Goal: Task Accomplishment & Management: Use online tool/utility

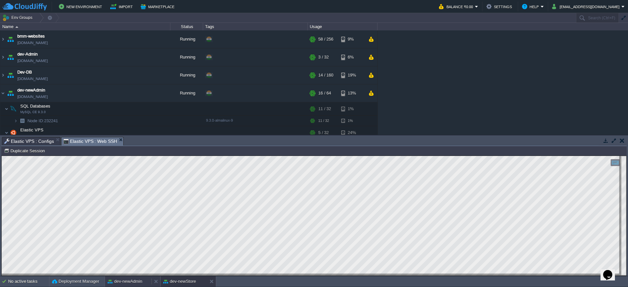
click at [134, 277] on div "dev-newAdmin" at bounding box center [128, 281] width 46 height 10
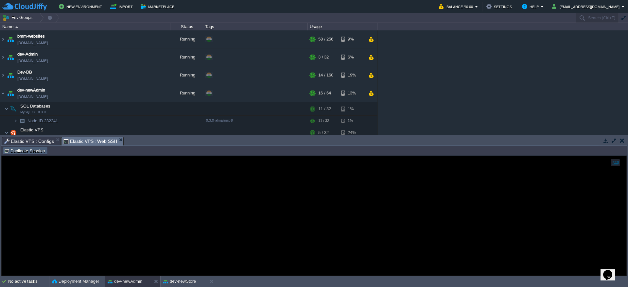
click at [33, 150] on button "Duplicate Session" at bounding box center [25, 151] width 43 height 6
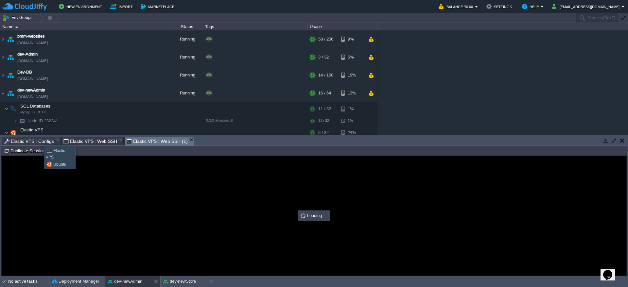
type input "#000000"
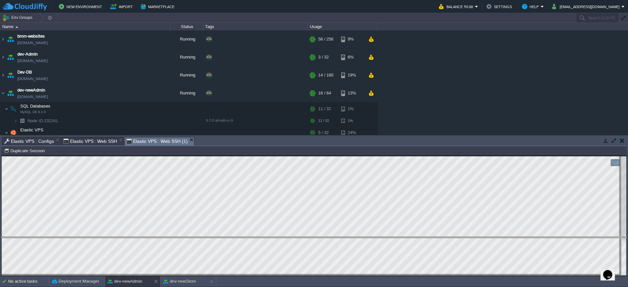
drag, startPoint x: 224, startPoint y: 143, endPoint x: 236, endPoint y: 243, distance: 100.4
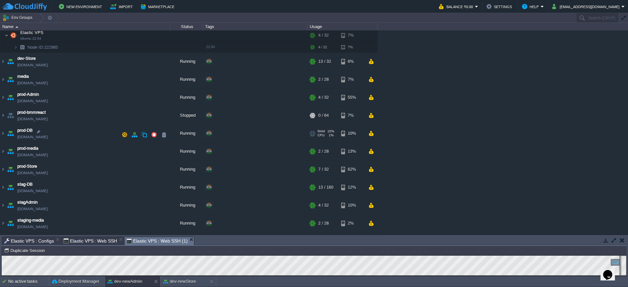
scroll to position [155, 0]
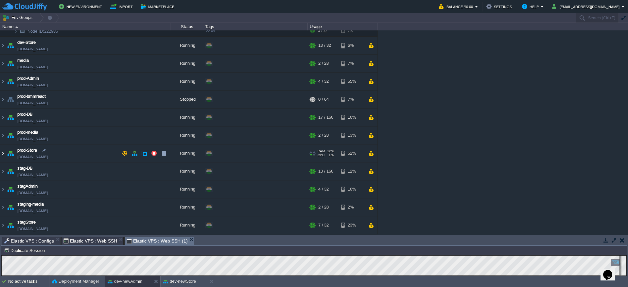
click at [4, 154] on img at bounding box center [2, 154] width 5 height 18
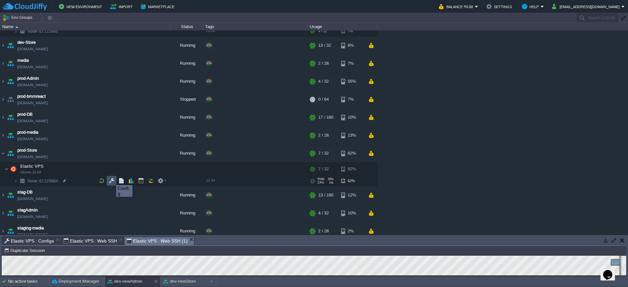
click at [111, 179] on button "button" at bounding box center [112, 181] width 6 height 6
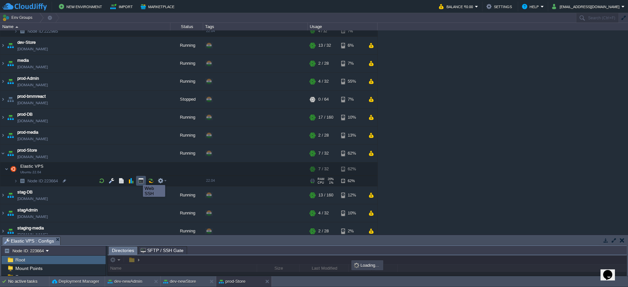
click at [143, 179] on button "button" at bounding box center [141, 181] width 6 height 6
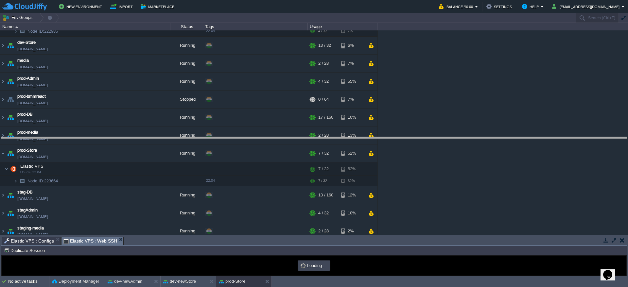
drag, startPoint x: 203, startPoint y: 240, endPoint x: 245, endPoint y: 28, distance: 215.8
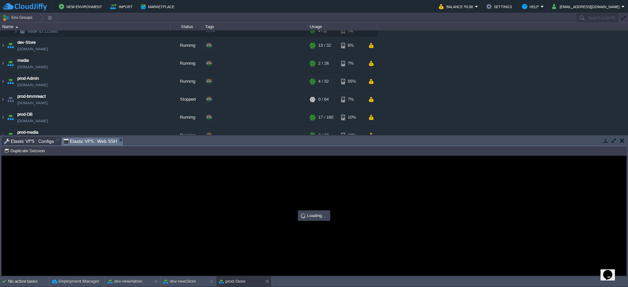
type input "#000000"
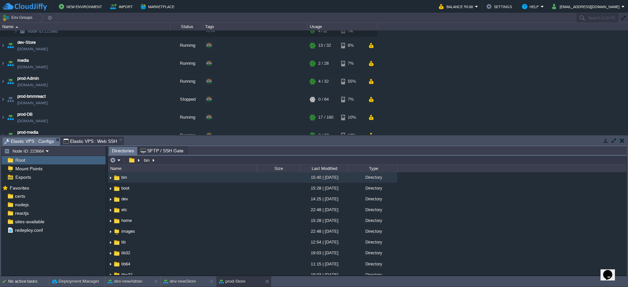
click at [29, 140] on span "Elastic VPS : Configs" at bounding box center [29, 141] width 50 height 8
click at [39, 196] on div "certs" at bounding box center [54, 196] width 104 height 9
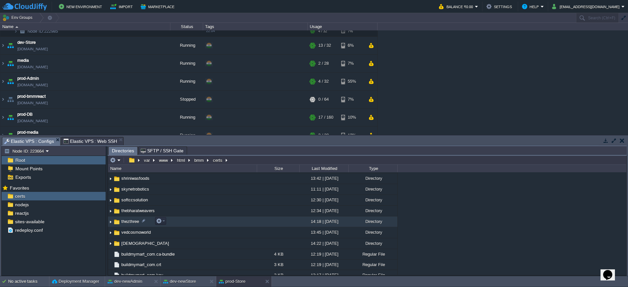
scroll to position [205, 0]
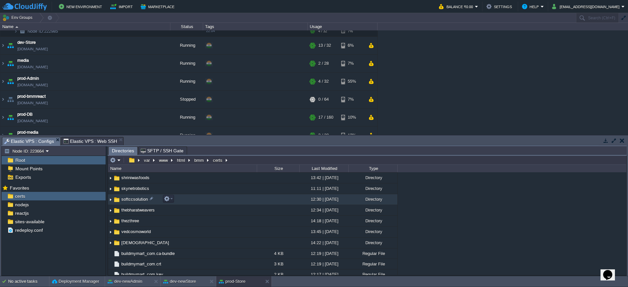
click at [111, 195] on img at bounding box center [110, 200] width 5 height 10
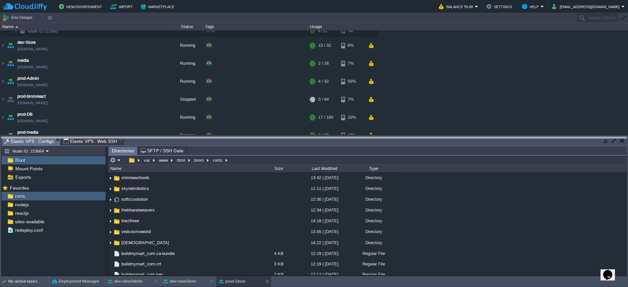
drag, startPoint x: 201, startPoint y: 145, endPoint x: 214, endPoint y: 71, distance: 74.8
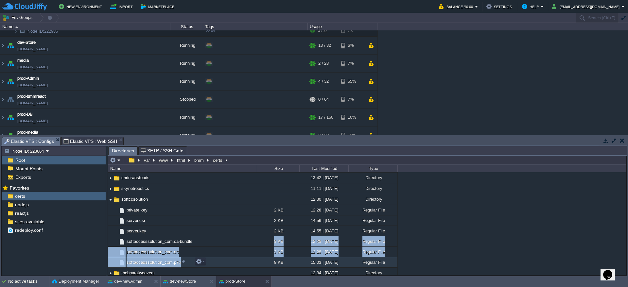
drag, startPoint x: 219, startPoint y: 247, endPoint x: 219, endPoint y: 259, distance: 12.4
click at [219, 259] on table ".. private.key 2 KB 12:28 | [DATE] Regular File server.csr 2 KB 14:56 | [DATE] …" at bounding box center [252, 236] width 289 height 63
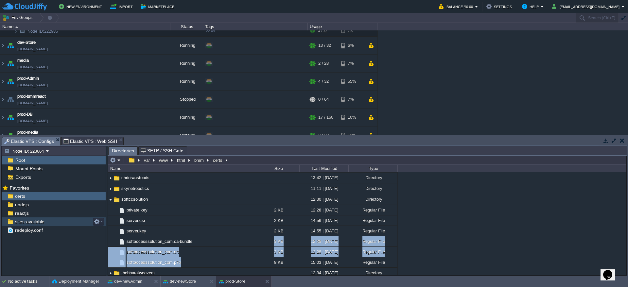
click at [45, 220] on div "sites-available" at bounding box center [54, 221] width 104 height 9
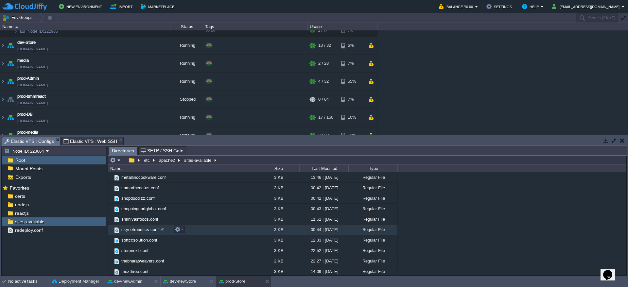
scroll to position [174, 0]
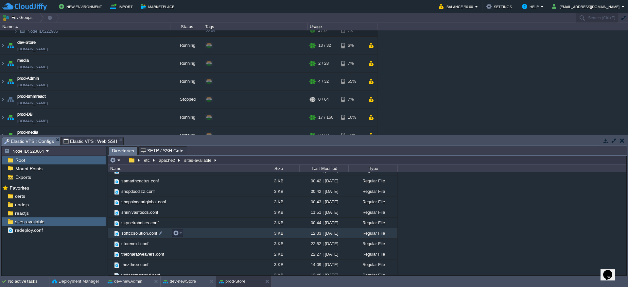
click at [135, 233] on span "softccsolution.conf" at bounding box center [139, 233] width 38 height 6
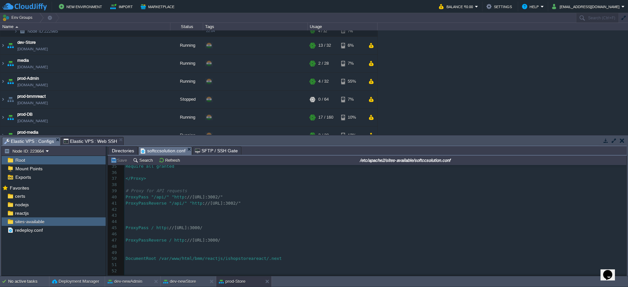
scroll to position [0, 0]
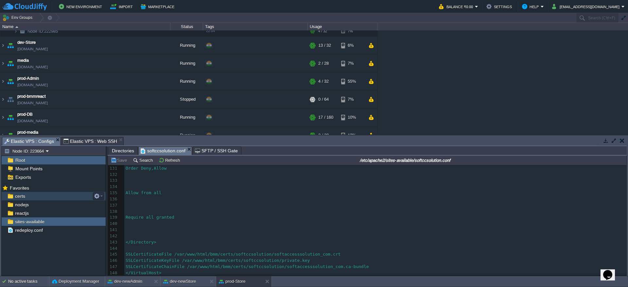
click at [40, 196] on div "certs" at bounding box center [54, 196] width 104 height 9
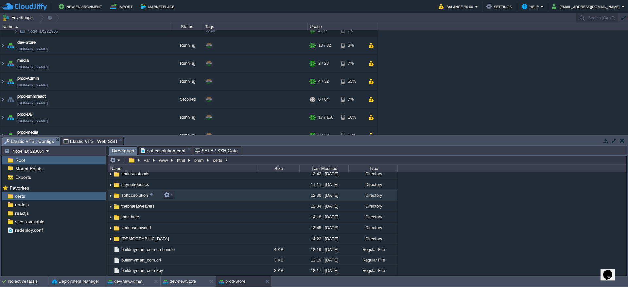
click at [111, 196] on img at bounding box center [110, 196] width 5 height 10
click at [170, 196] on em at bounding box center [168, 195] width 9 height 6
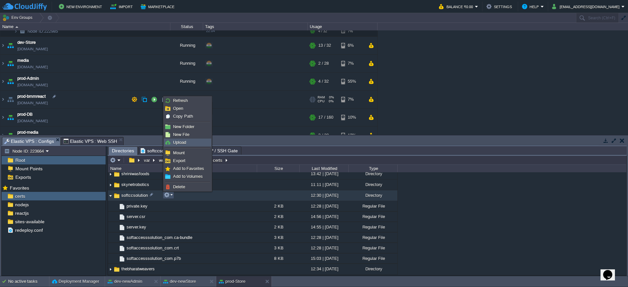
click at [191, 140] on link "Upload" at bounding box center [187, 142] width 47 height 7
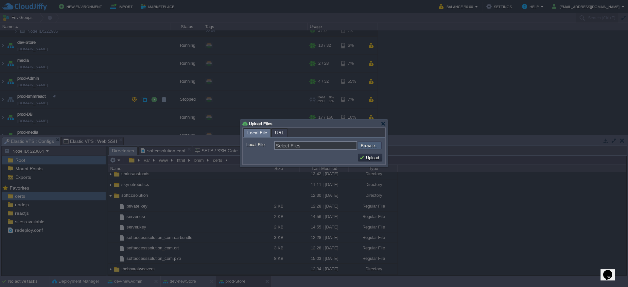
click at [368, 147] on input "file" at bounding box center [340, 146] width 83 height 8
type input "C:\fakepath\[DOMAIN_NAME] (1).zip"
type input "[DOMAIN_NAME] (1).zip"
click at [367, 143] on input "file" at bounding box center [340, 146] width 83 height 8
type input "C:\fakepath\private.key"
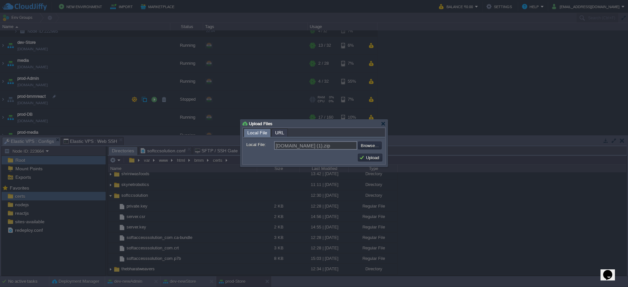
type input "private.key, softaccesssolution_com.ca-bundle.crt, softaccesssolution_com.crt.c…"
click at [367, 157] on button "Upload" at bounding box center [370, 158] width 22 height 6
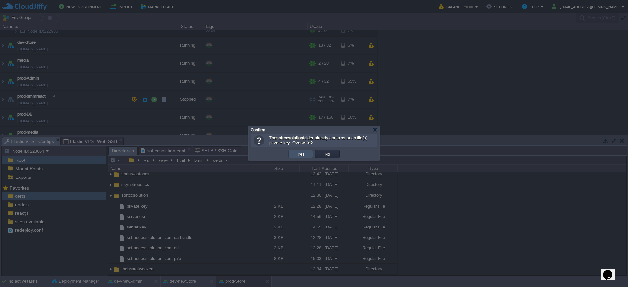
click at [303, 154] on button "Yes" at bounding box center [300, 154] width 11 height 6
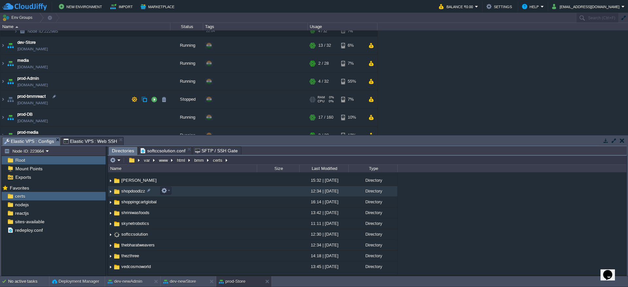
scroll to position [170, 0]
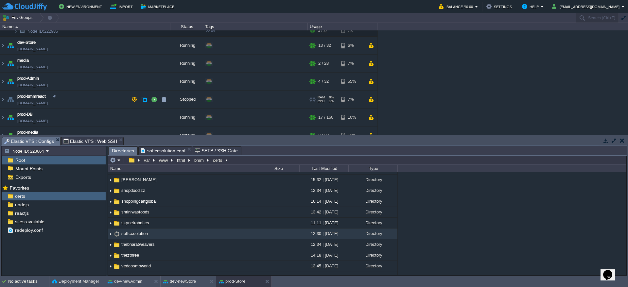
click at [111, 232] on img at bounding box center [110, 234] width 5 height 10
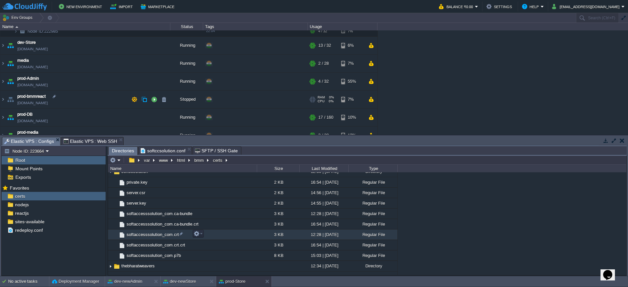
scroll to position [235, 0]
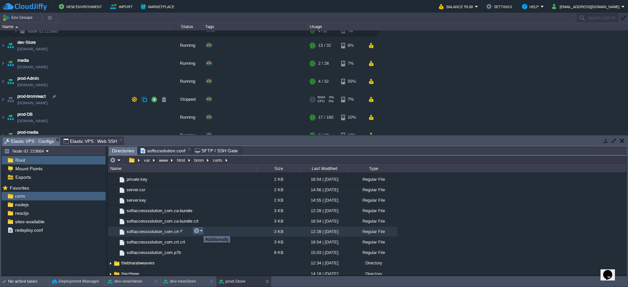
click at [198, 230] on button "button" at bounding box center [197, 231] width 6 height 6
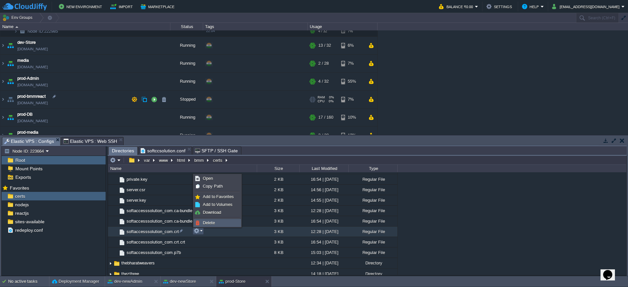
click at [211, 223] on span "Delete" at bounding box center [209, 222] width 12 height 5
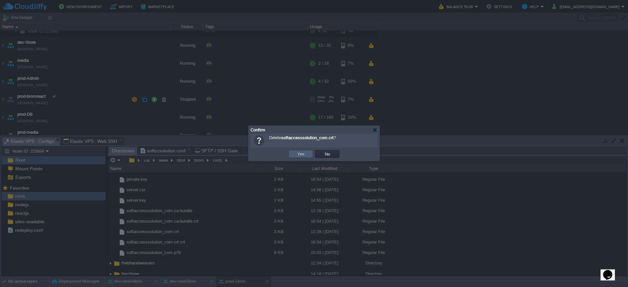
click at [307, 153] on td "Yes" at bounding box center [300, 154] width 25 height 8
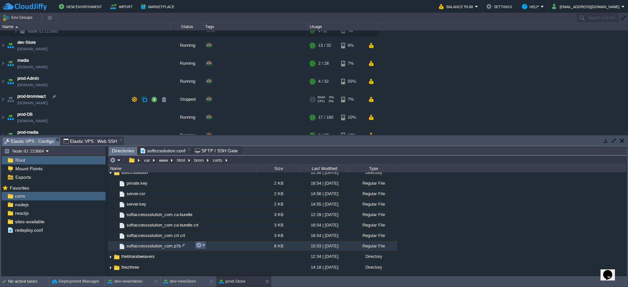
scroll to position [232, 0]
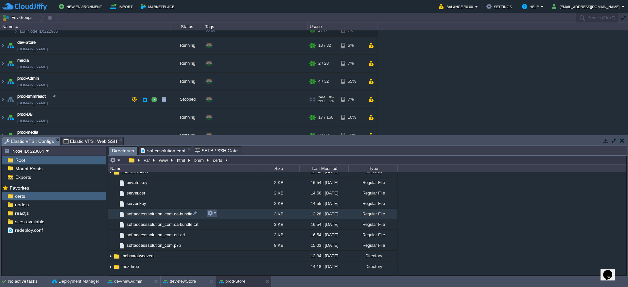
click at [209, 213] on button "button" at bounding box center [210, 213] width 6 height 6
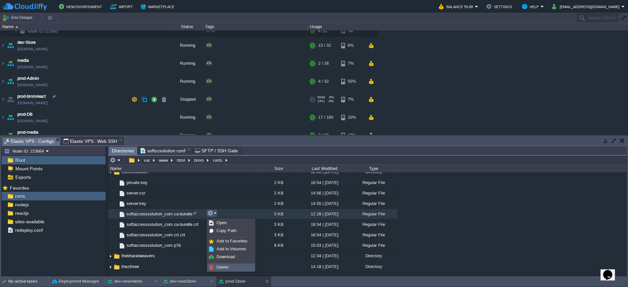
click at [233, 264] on li "Delete" at bounding box center [230, 268] width 47 height 8
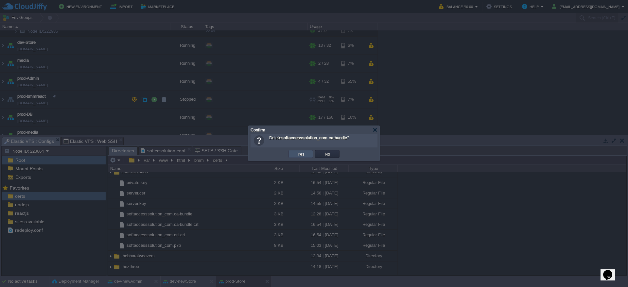
click at [300, 157] on button "Yes" at bounding box center [300, 154] width 11 height 6
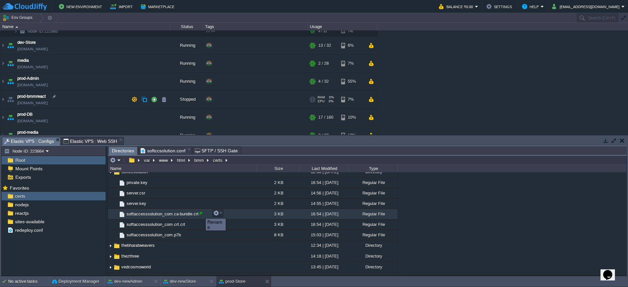
click at [201, 213] on div at bounding box center [201, 213] width 6 height 6
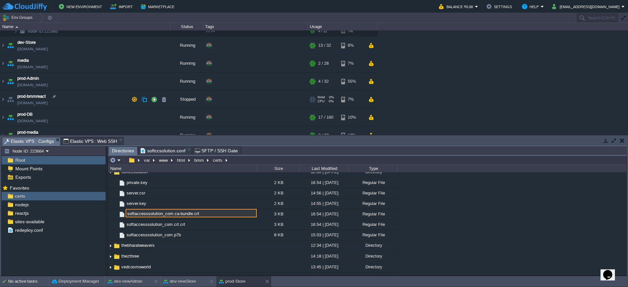
click at [203, 214] on input "softaccesssolution_com.ca-bundle.crt" at bounding box center [191, 213] width 131 height 9
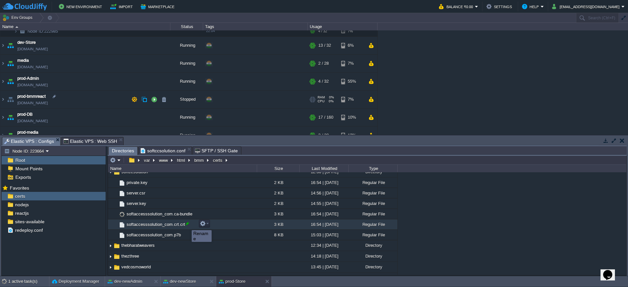
click at [187, 224] on div at bounding box center [187, 224] width 6 height 6
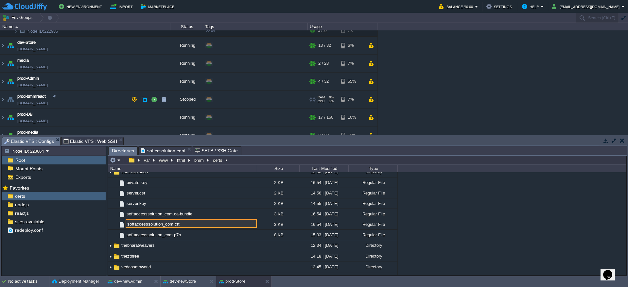
type input "softaccesssolution_com.crt"
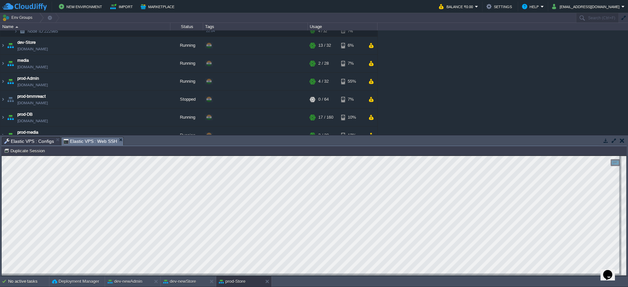
click at [85, 143] on span "Elastic VPS : Web SSH" at bounding box center [90, 141] width 54 height 8
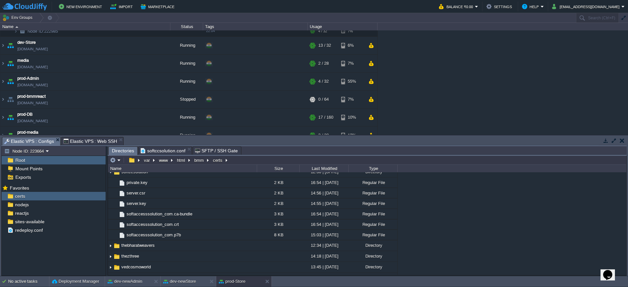
click at [41, 141] on span "Elastic VPS : Configs" at bounding box center [29, 141] width 50 height 8
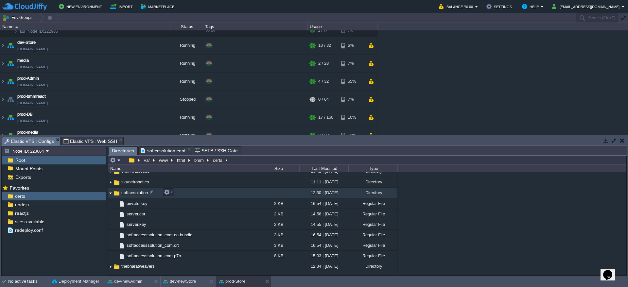
scroll to position [212, 0]
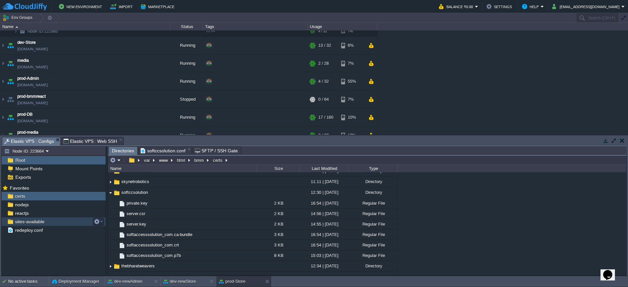
click at [39, 223] on span "sites-available" at bounding box center [30, 222] width 32 height 6
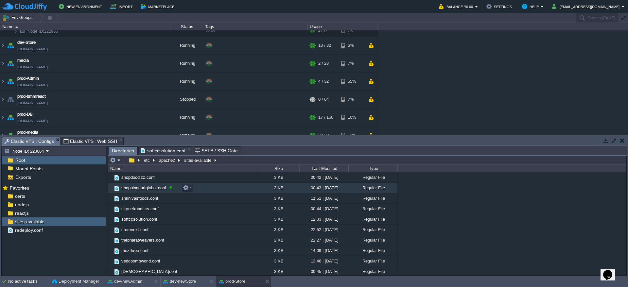
scroll to position [190, 0]
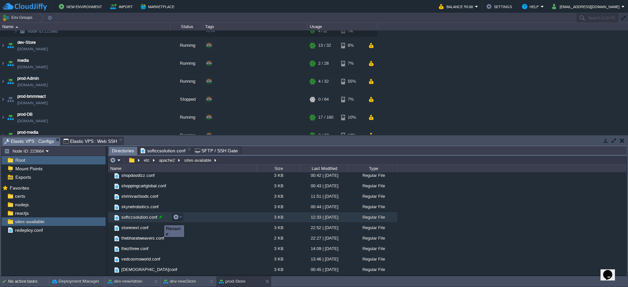
click at [159, 219] on div at bounding box center [161, 217] width 6 height 6
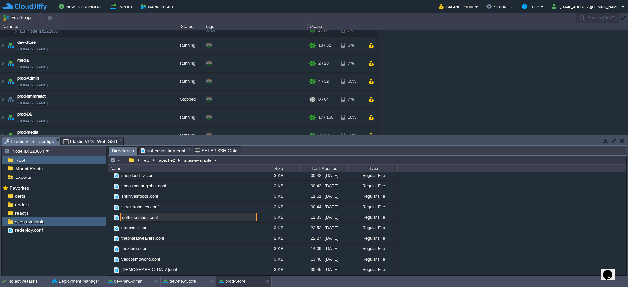
click at [160, 218] on input "softccsolution.conf" at bounding box center [188, 217] width 136 height 9
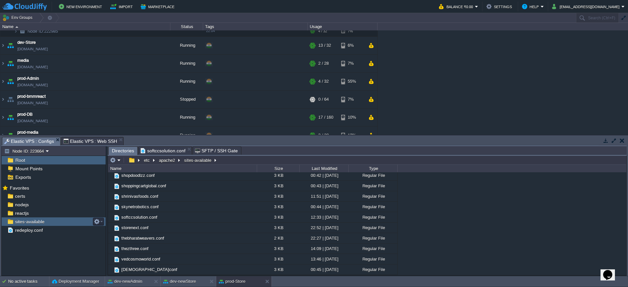
click at [71, 222] on div "sites-available" at bounding box center [54, 221] width 104 height 9
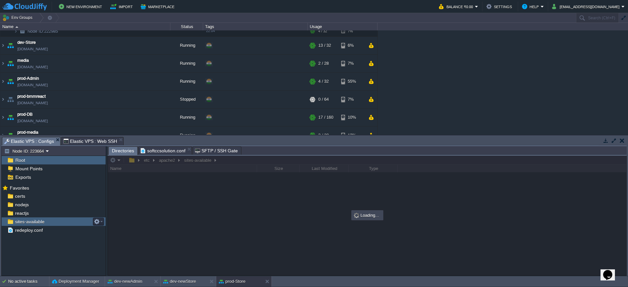
scroll to position [0, 0]
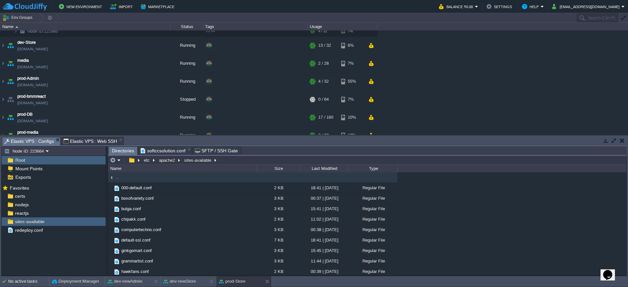
click at [97, 136] on div "Tasks Activity Log Archive Git / SVN Elastic VPS : Configs Elastic VPS : Web SS…" at bounding box center [314, 205] width 628 height 141
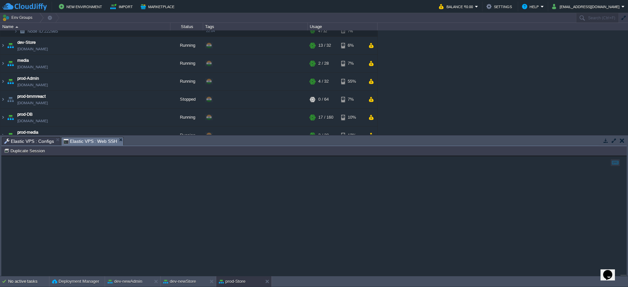
click at [94, 139] on span "Elastic VPS : Web SSH" at bounding box center [90, 141] width 54 height 8
